Goal: Task Accomplishment & Management: Manage account settings

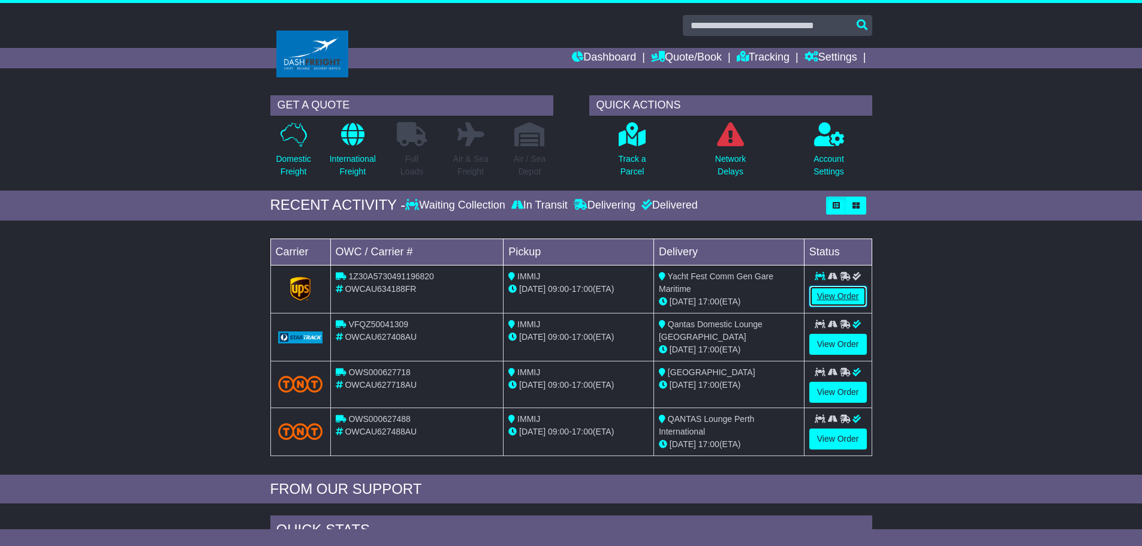
click at [859, 294] on link "View Order" at bounding box center [839, 296] width 58 height 21
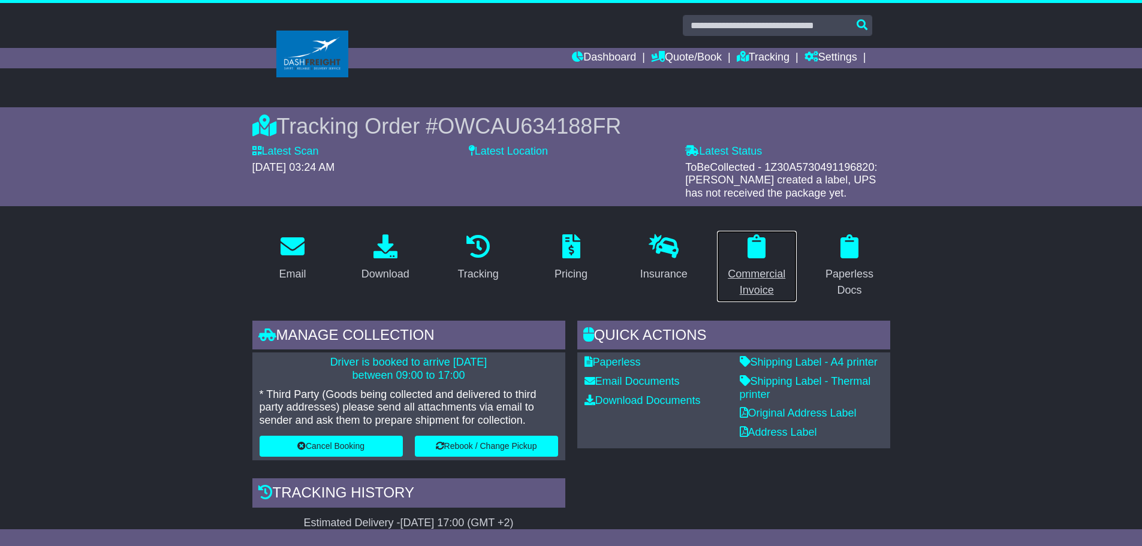
click at [747, 282] on div "Commercial Invoice" at bounding box center [756, 282] width 65 height 32
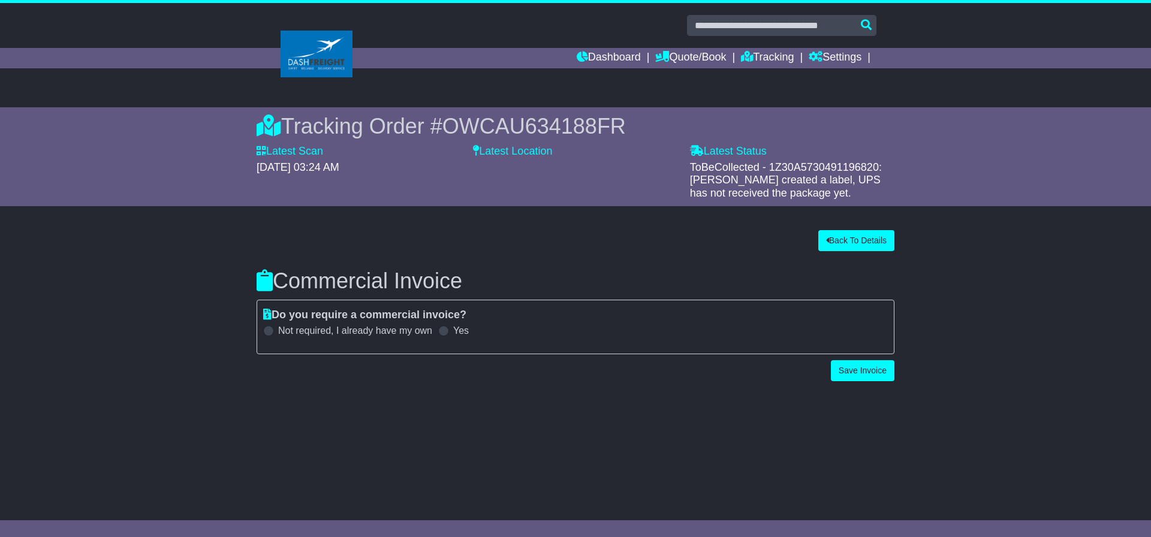
drag, startPoint x: 118, startPoint y: 13, endPoint x: 127, endPoint y: 3, distance: 14.0
click at [118, 13] on div at bounding box center [575, 46] width 1151 height 86
click at [580, 54] on link "Dashboard" at bounding box center [609, 58] width 64 height 20
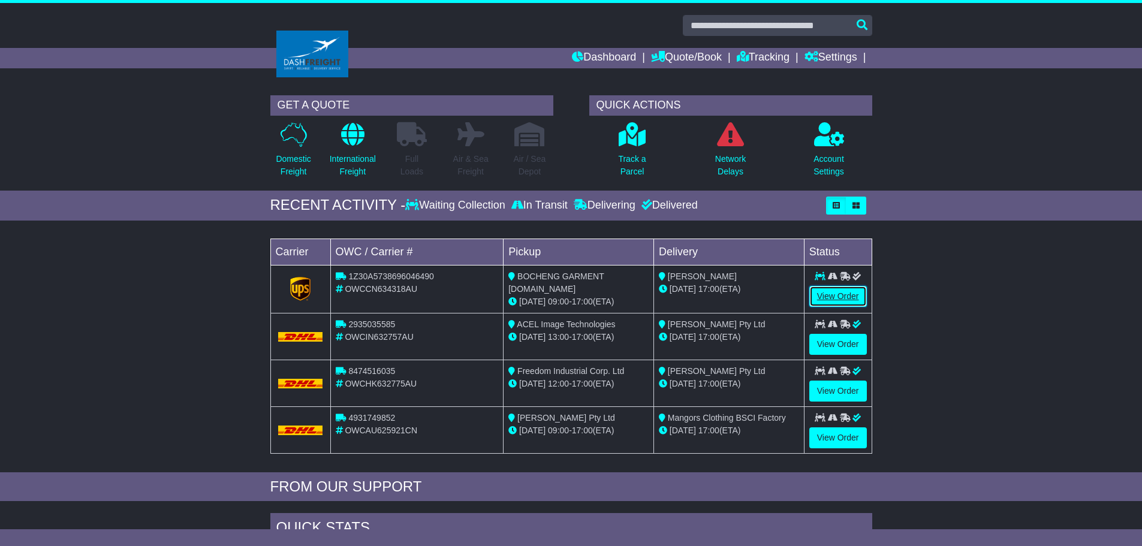
click at [835, 300] on link "View Order" at bounding box center [839, 296] width 58 height 21
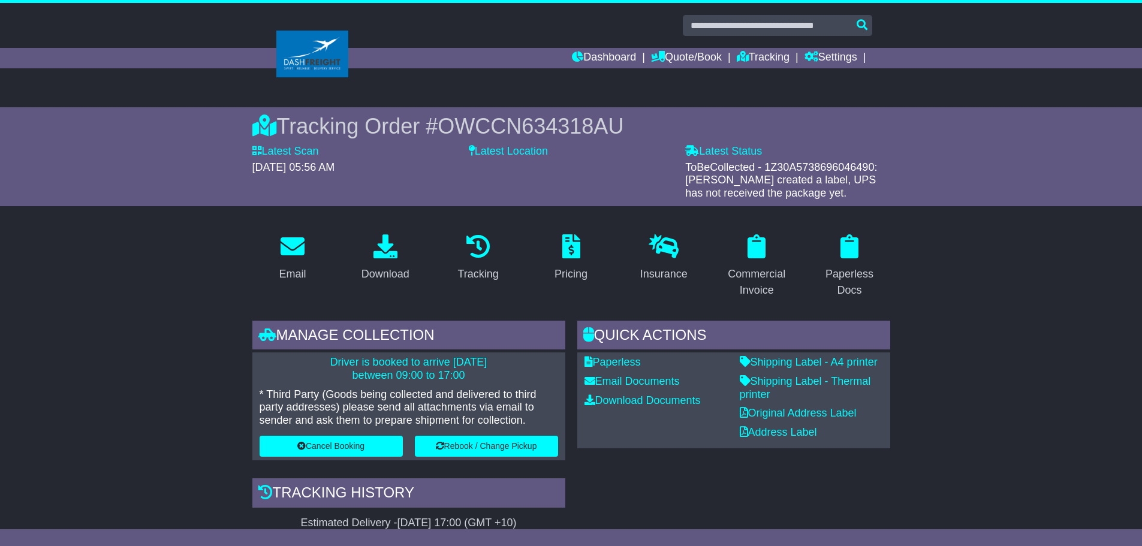
click at [824, 167] on span "ToBeCollected - 1Z30A5738696046490: Shipper created a label, UPS has not receiv…" at bounding box center [781, 180] width 192 height 38
click at [558, 129] on span "OWCCN634318AU" at bounding box center [531, 126] width 186 height 25
copy span "OWCCN634318AU"
click at [607, 55] on link "Dashboard" at bounding box center [604, 58] width 64 height 20
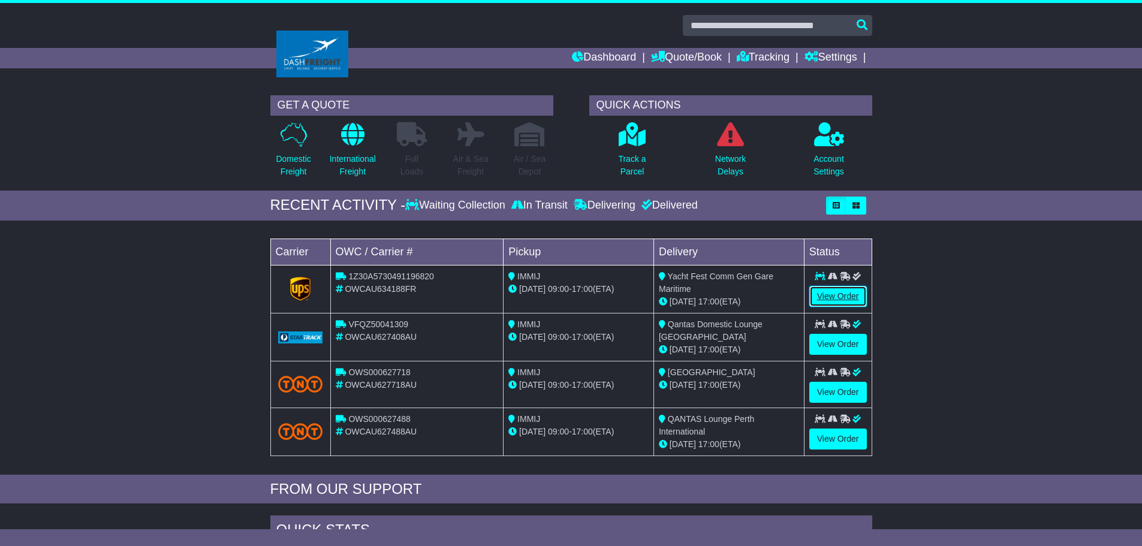
click at [846, 306] on link "View Order" at bounding box center [839, 296] width 58 height 21
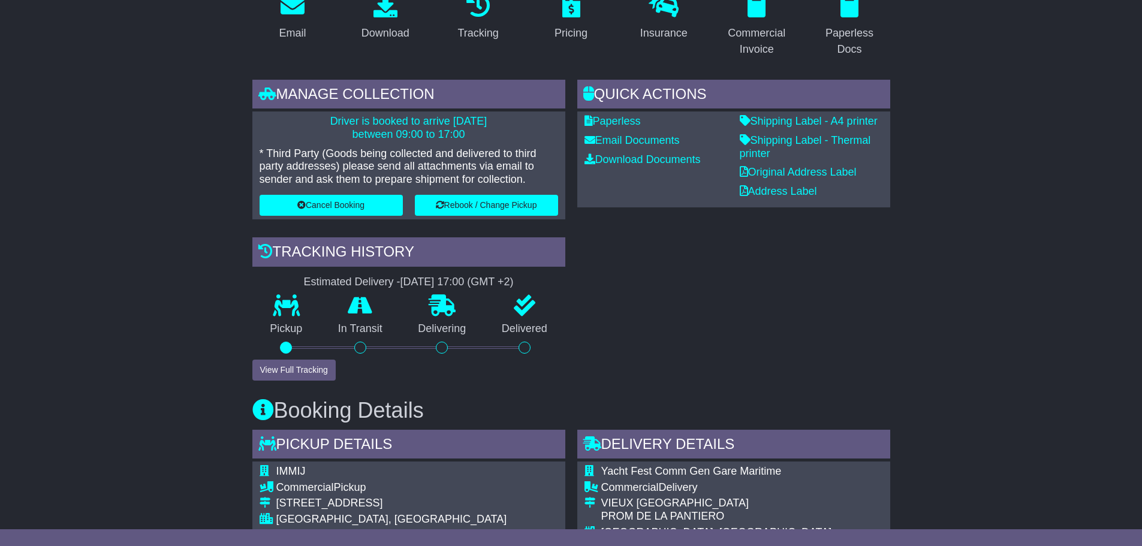
scroll to position [240, 0]
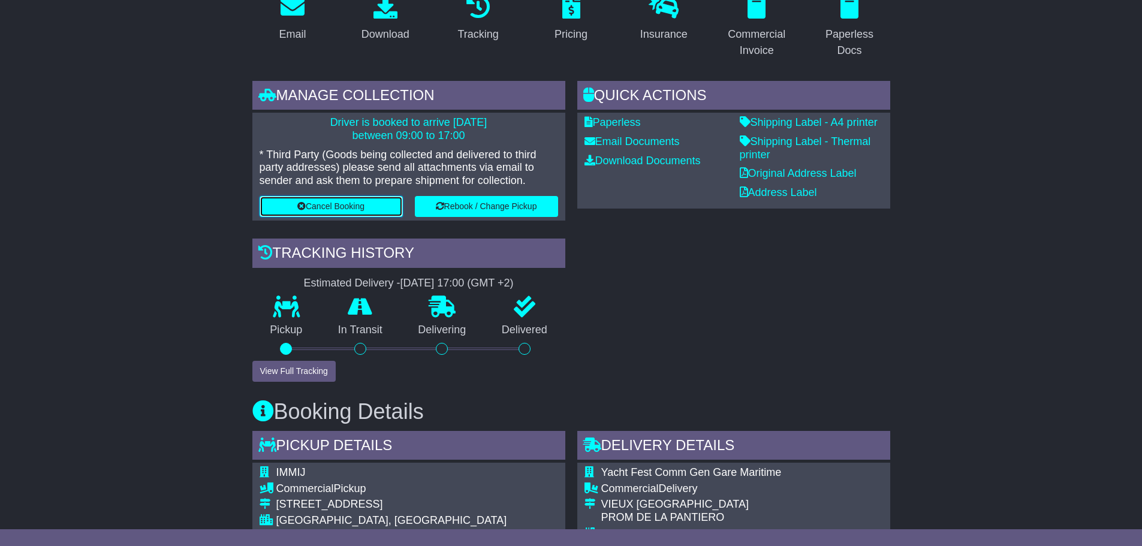
click at [356, 205] on button "Cancel Booking" at bounding box center [331, 206] width 143 height 21
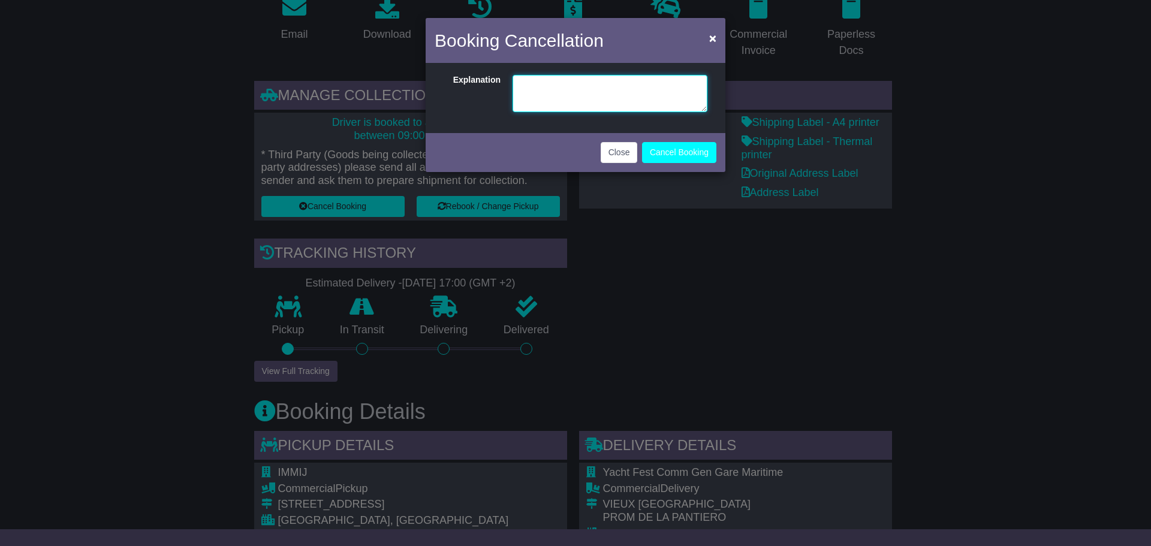
click at [571, 97] on textarea at bounding box center [610, 93] width 195 height 37
type textarea "**********"
click at [674, 159] on button "Cancel Booking" at bounding box center [679, 152] width 74 height 21
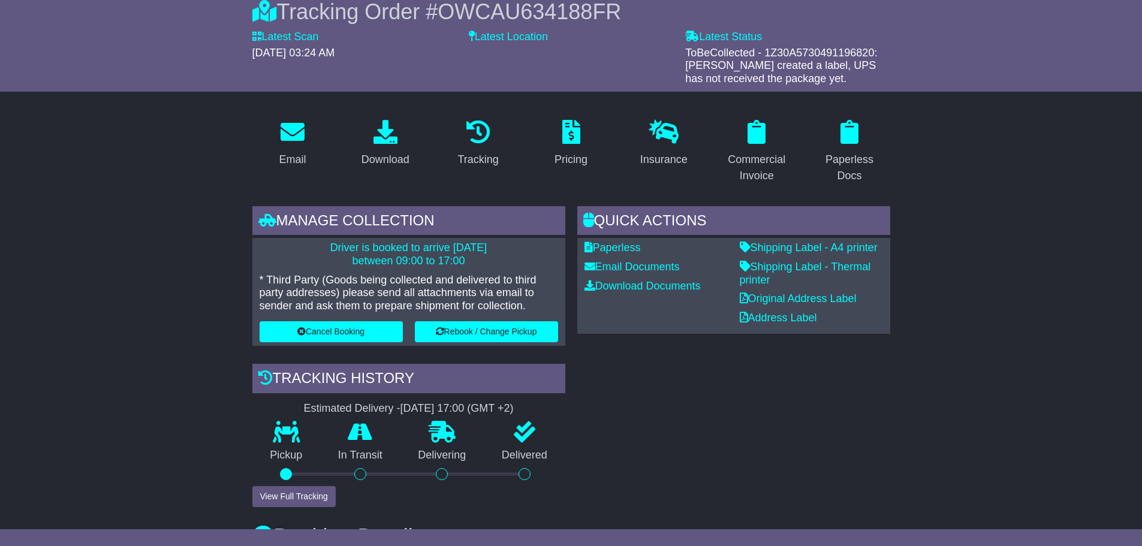
scroll to position [37, 0]
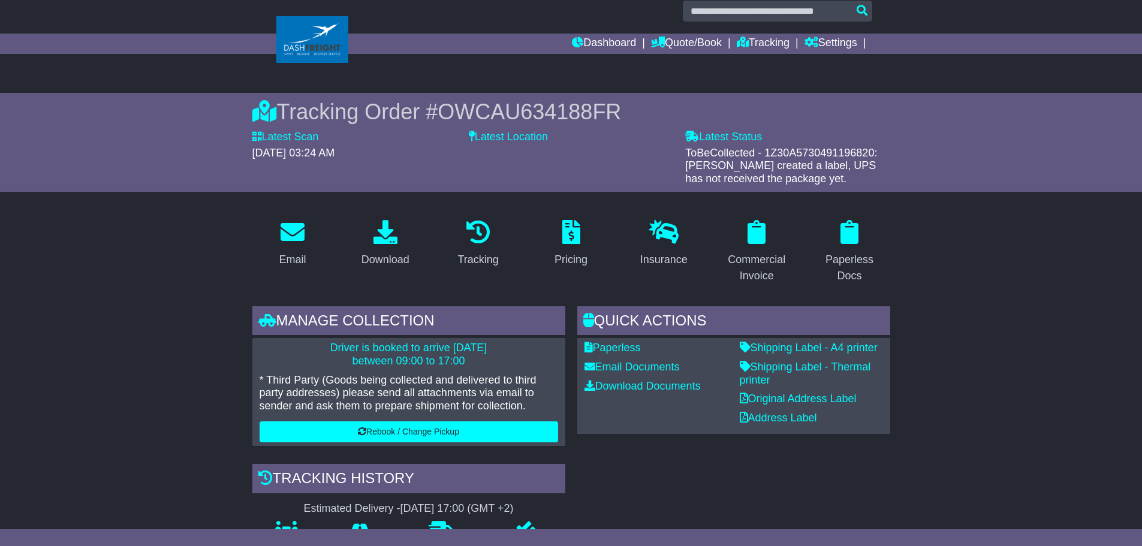
click at [528, 119] on span "OWCAU634188FR" at bounding box center [529, 112] width 183 height 25
copy span "OWCAU634188FR"
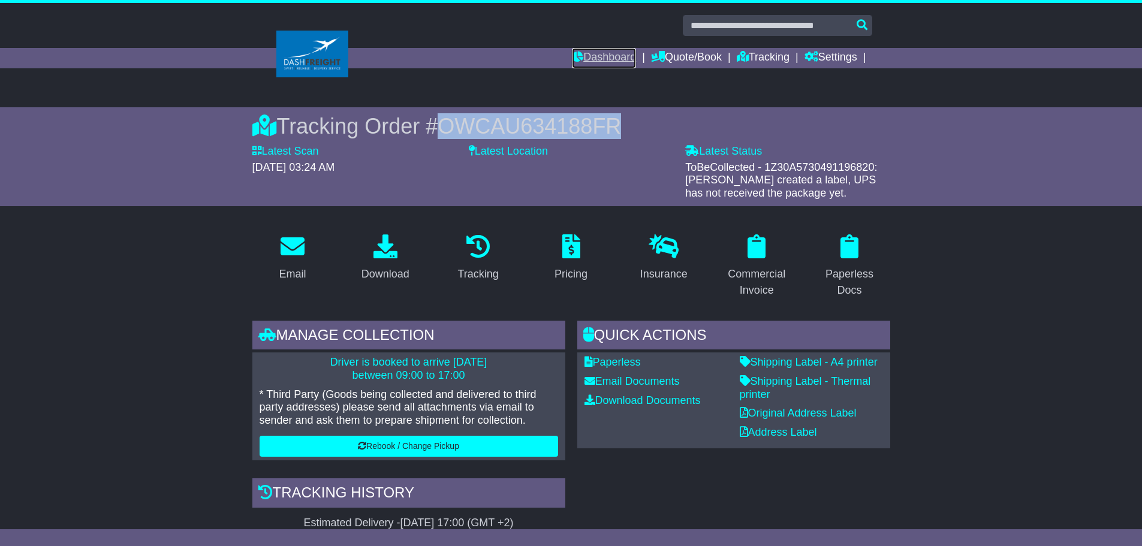
click at [592, 48] on link "Dashboard" at bounding box center [604, 58] width 64 height 20
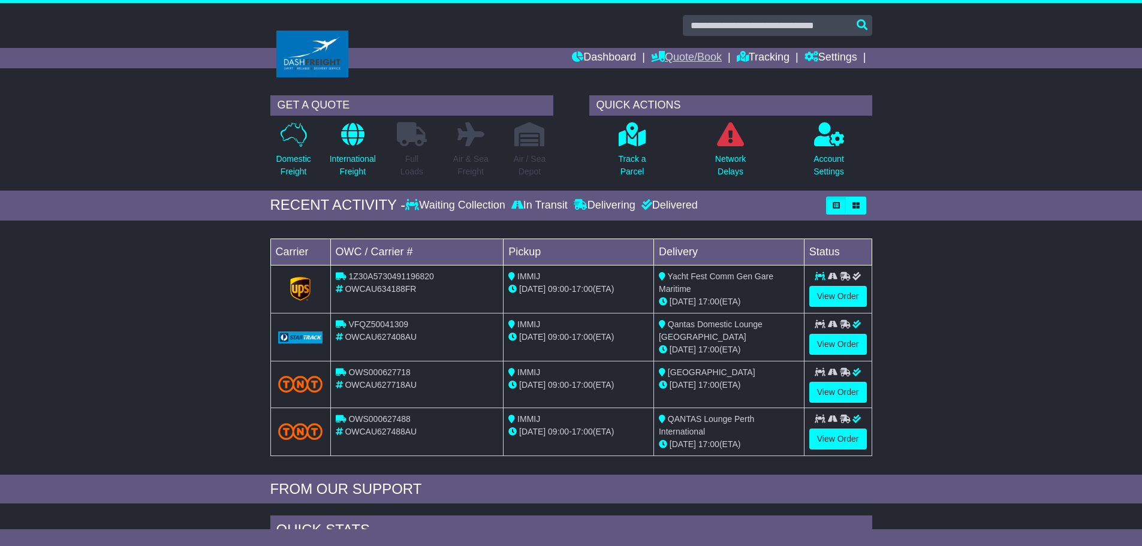
click at [662, 52] on link "Quote/Book" at bounding box center [686, 58] width 71 height 20
click at [672, 107] on link "Saved Quotes" at bounding box center [699, 104] width 95 height 13
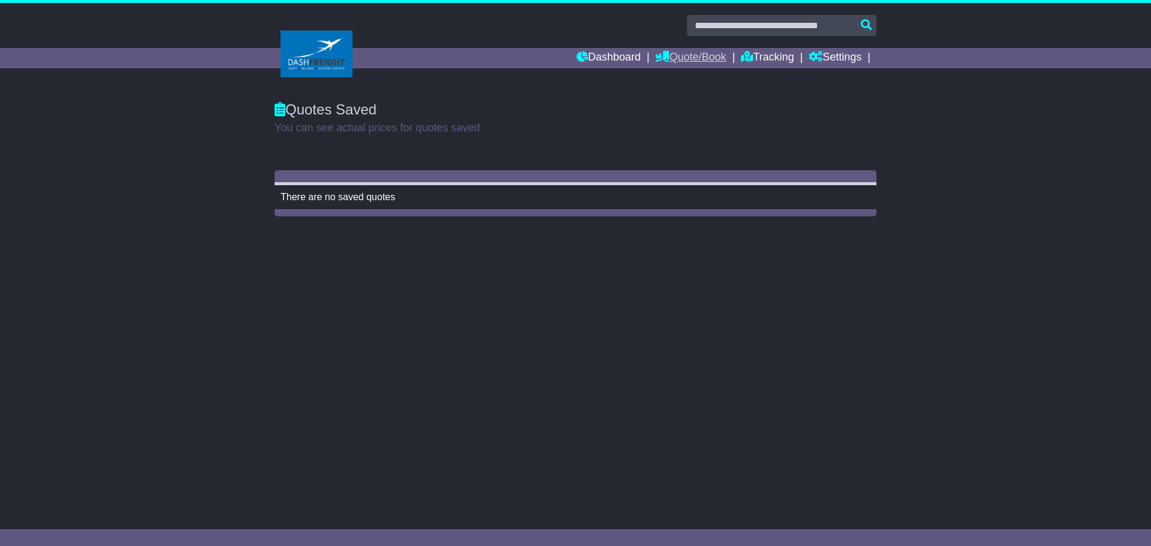
click at [675, 53] on link "Quote/Book" at bounding box center [690, 58] width 71 height 20
click at [685, 114] on link "Drafts" at bounding box center [703, 117] width 95 height 13
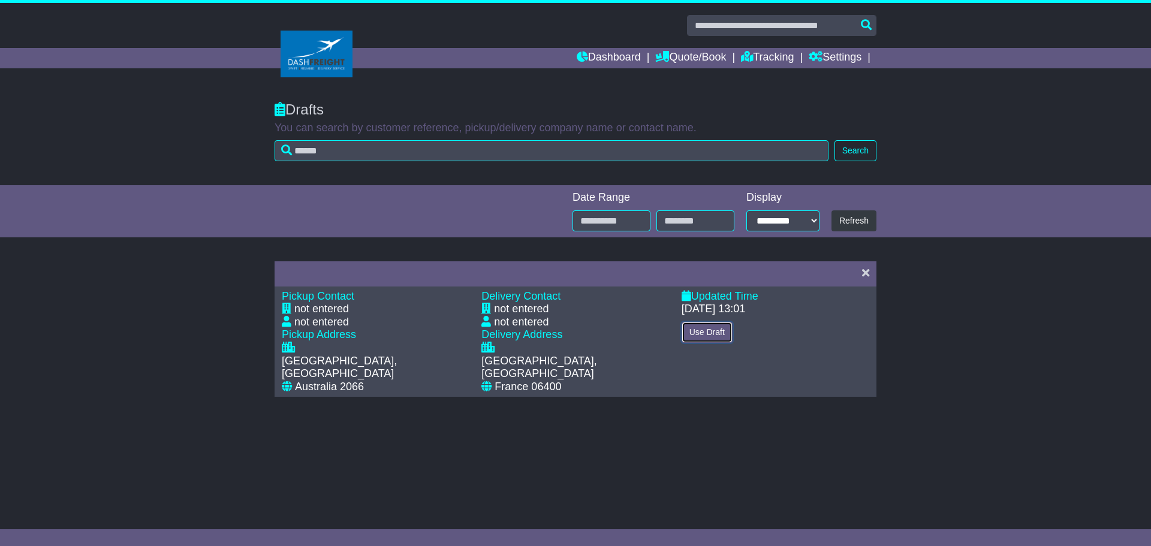
click at [709, 328] on button "Use Draft" at bounding box center [707, 332] width 51 height 21
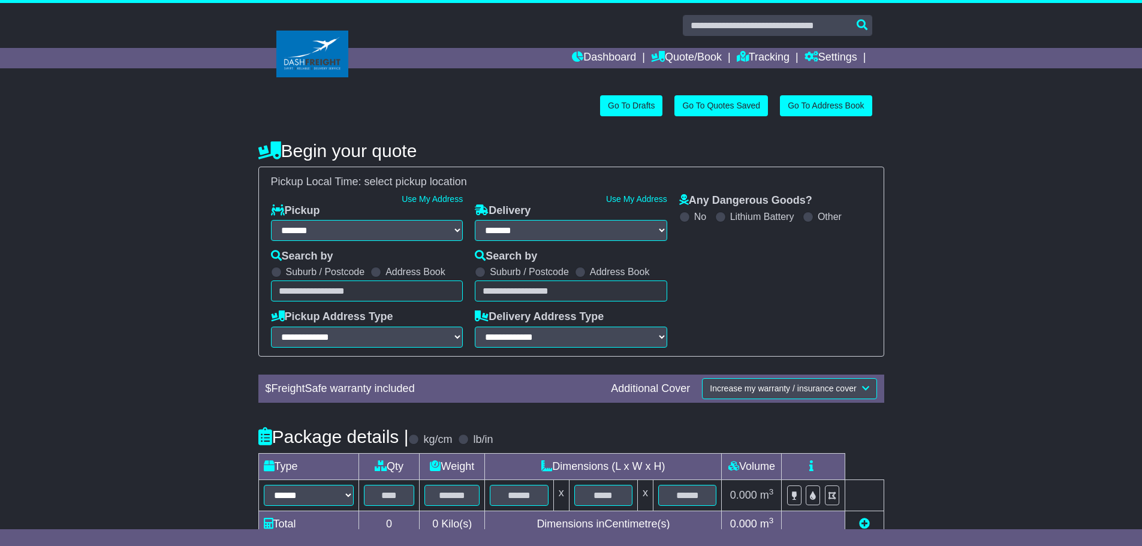
select select "**"
select select "***"
select select "*****"
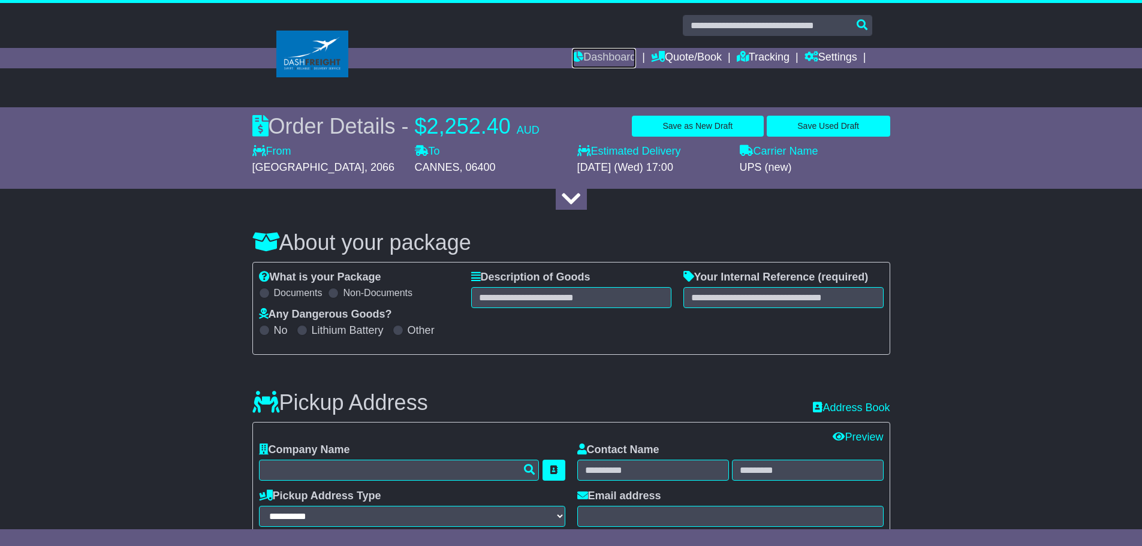
drag, startPoint x: 622, startPoint y: 56, endPoint x: 598, endPoint y: 19, distance: 45.1
click at [622, 56] on link "Dashboard" at bounding box center [604, 58] width 64 height 20
